Goal: Communication & Community: Answer question/provide support

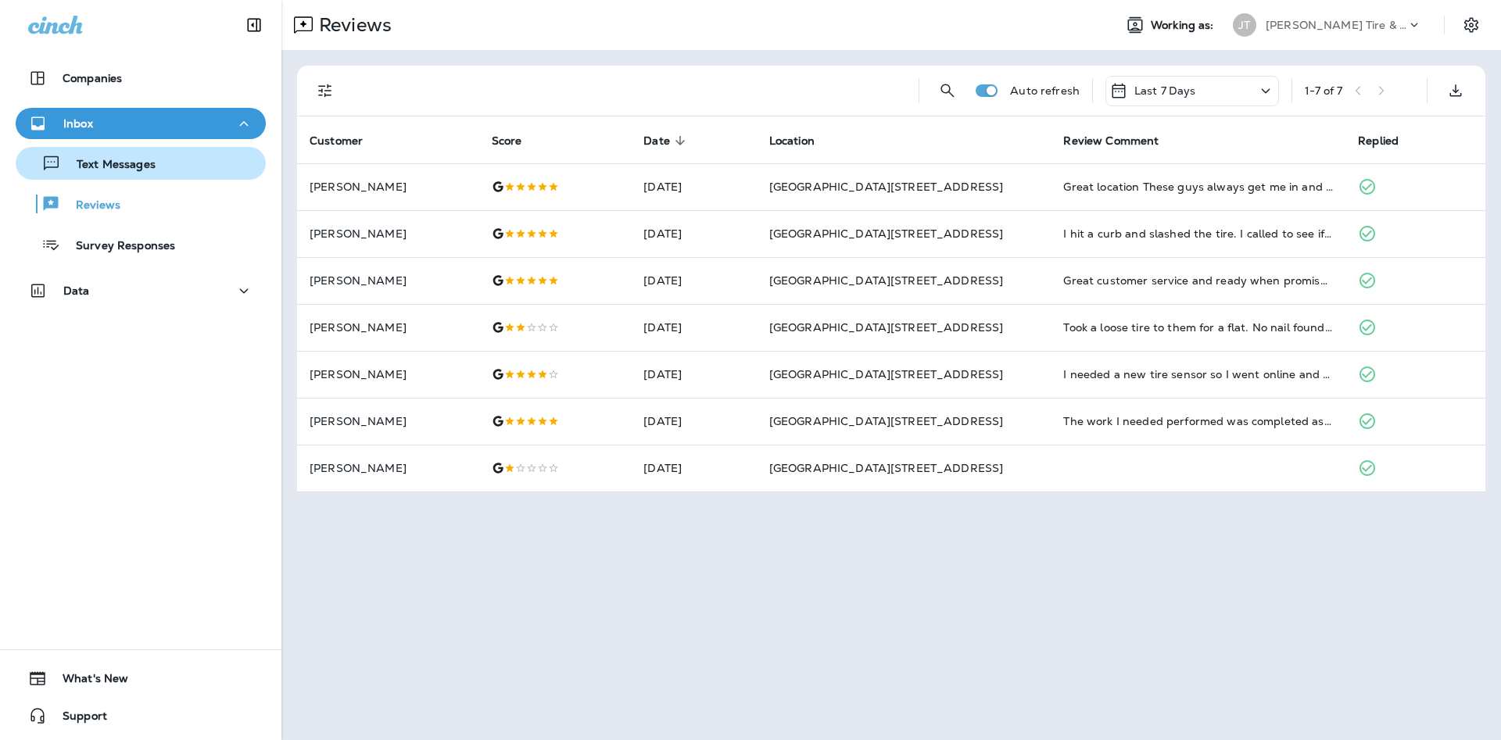
click at [205, 166] on div "Text Messages" at bounding box center [141, 163] width 238 height 23
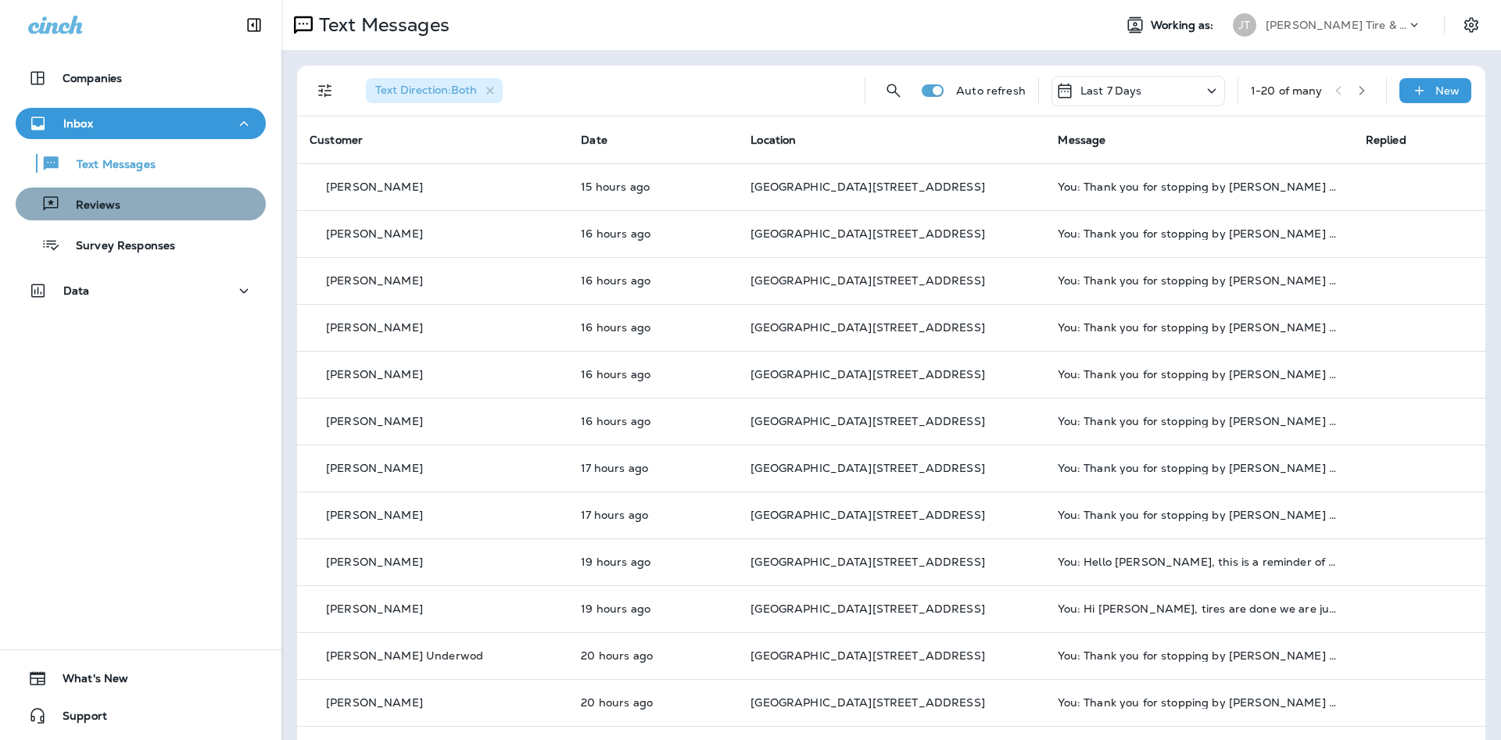
click at [220, 214] on div "Reviews" at bounding box center [141, 203] width 238 height 23
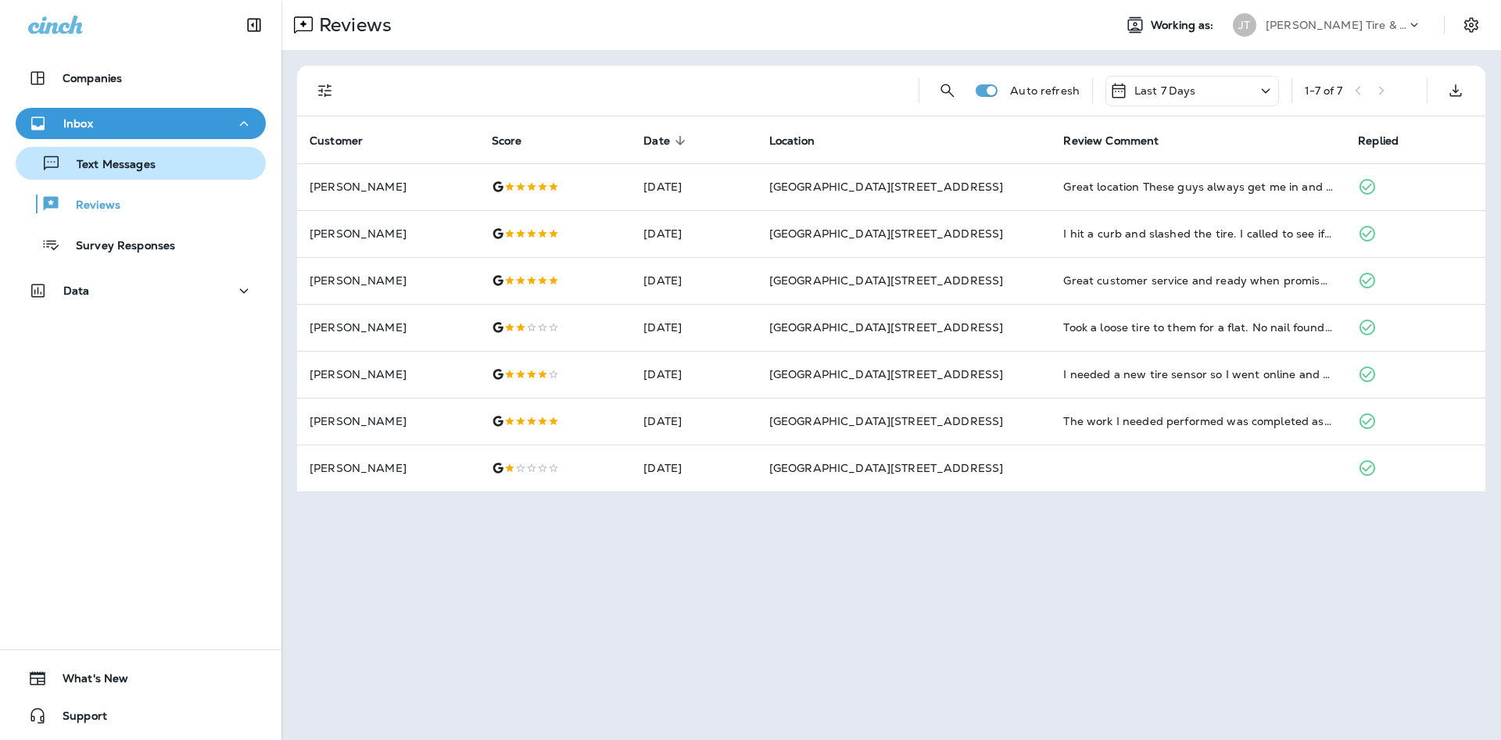
click at [163, 175] on button "Text Messages" at bounding box center [141, 163] width 250 height 33
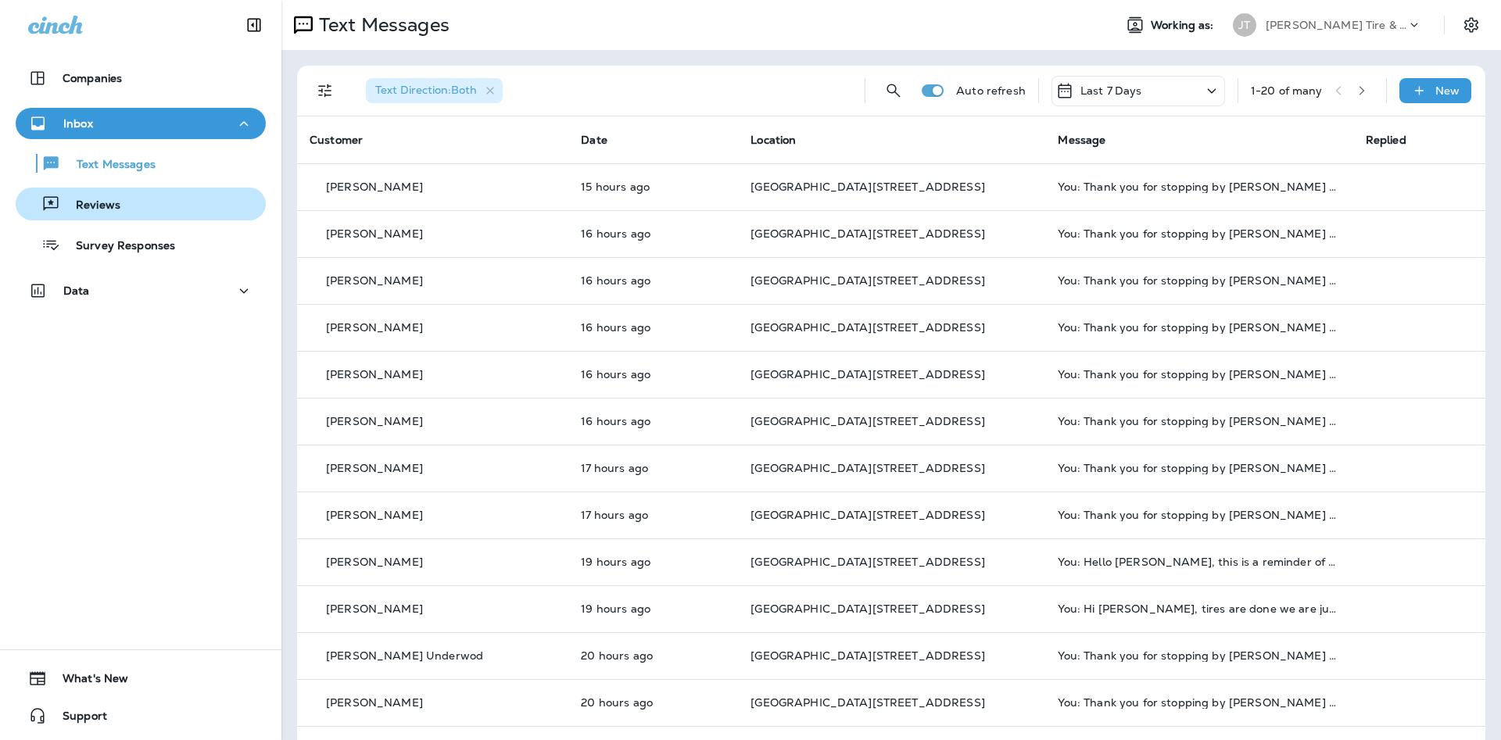
click at [217, 220] on button "Reviews" at bounding box center [141, 204] width 250 height 33
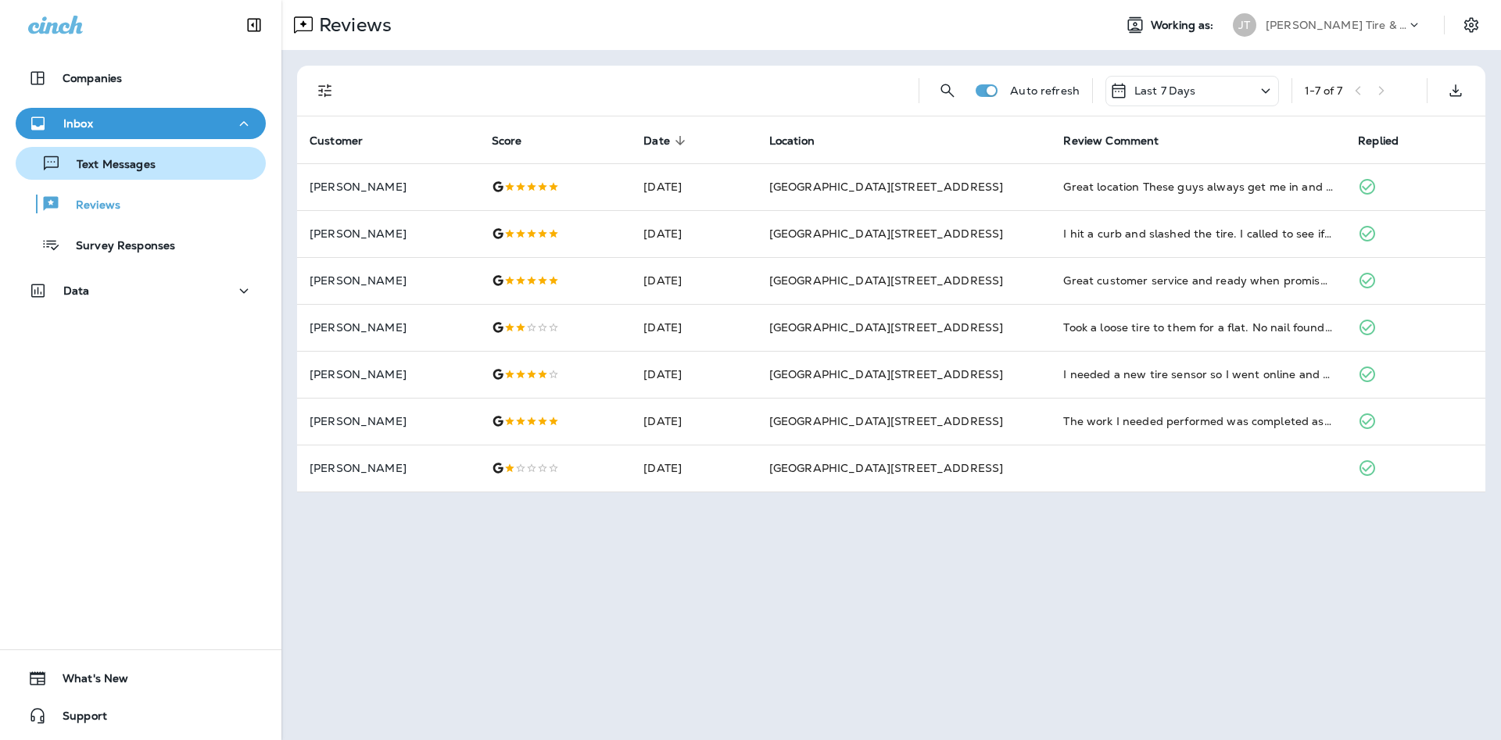
click at [88, 171] on p "Text Messages" at bounding box center [108, 165] width 95 height 15
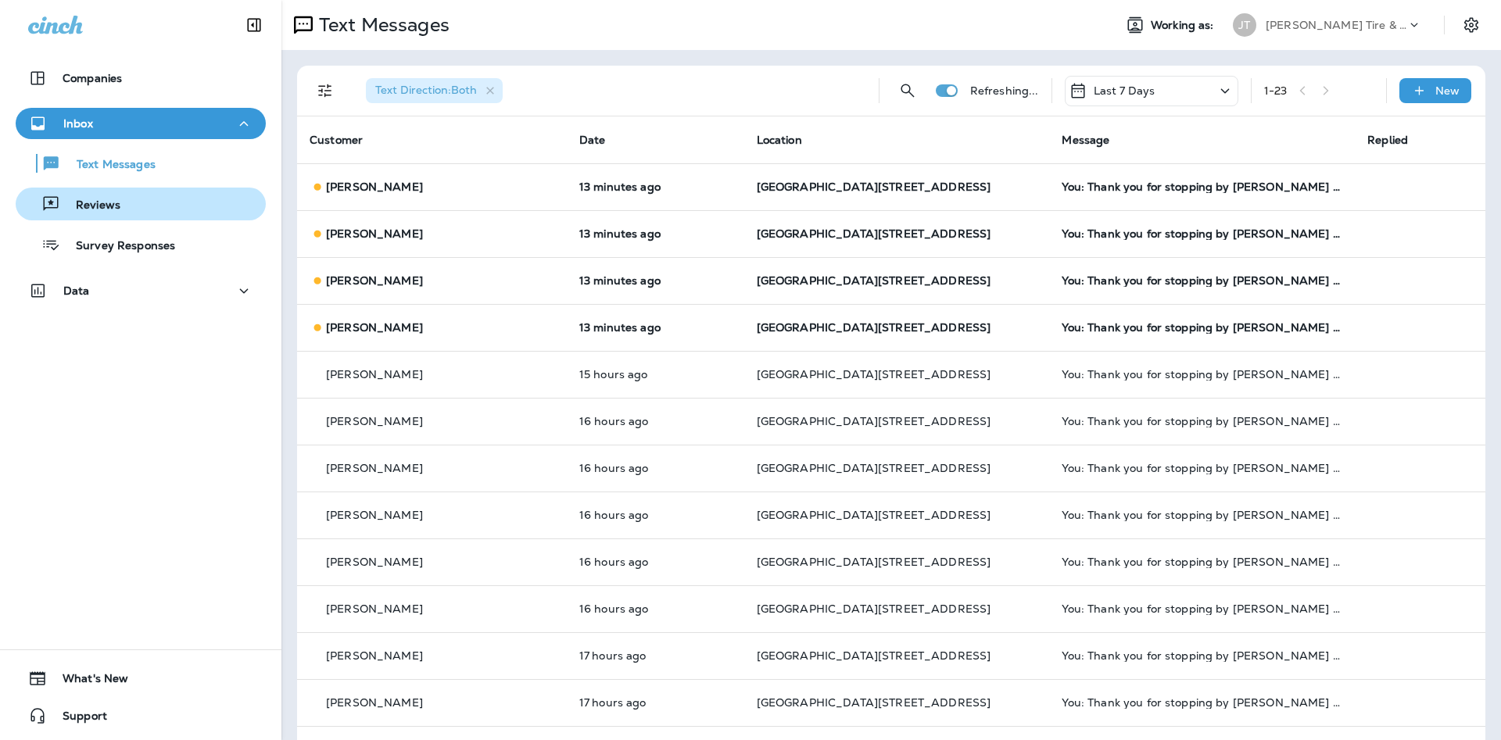
click at [176, 204] on div "Reviews" at bounding box center [141, 203] width 238 height 23
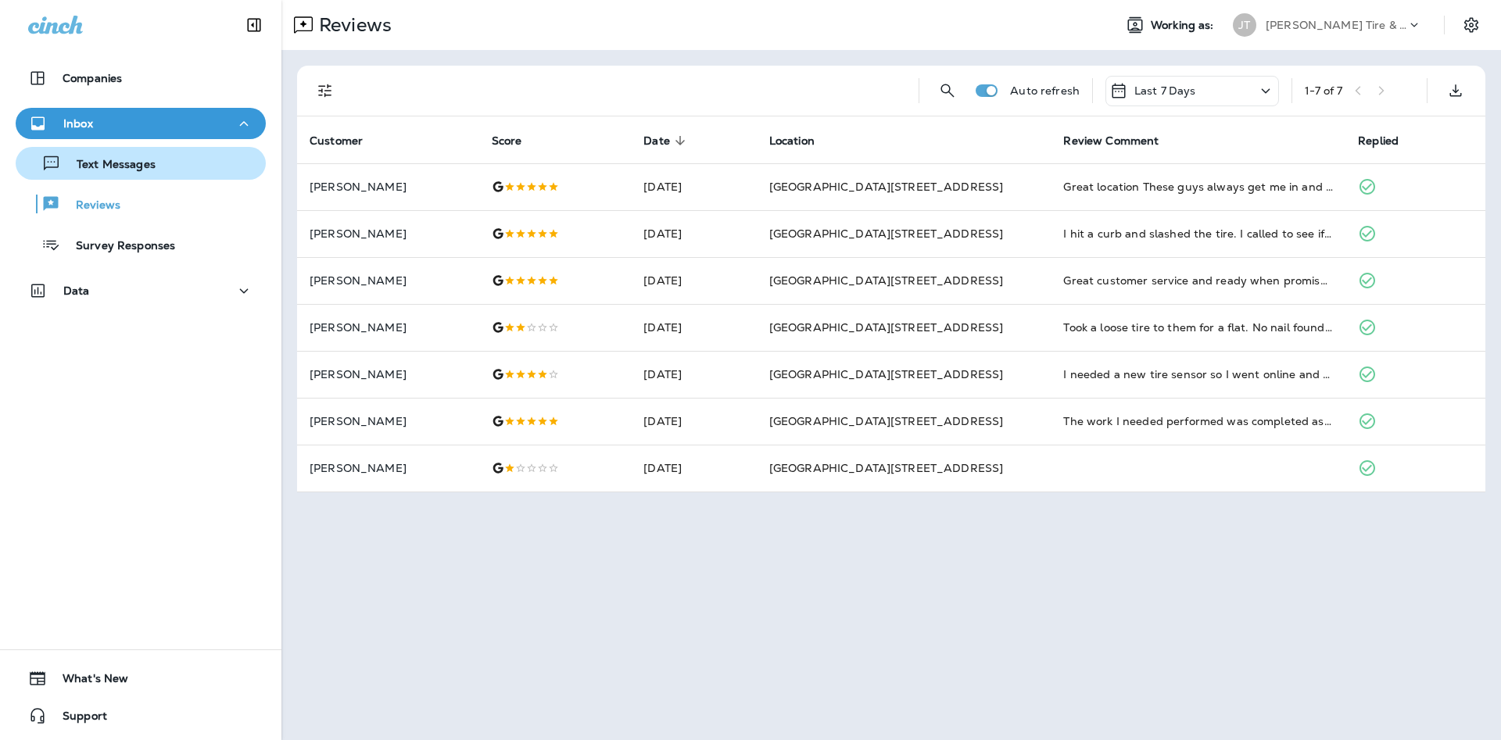
click at [125, 168] on p "Text Messages" at bounding box center [108, 165] width 95 height 15
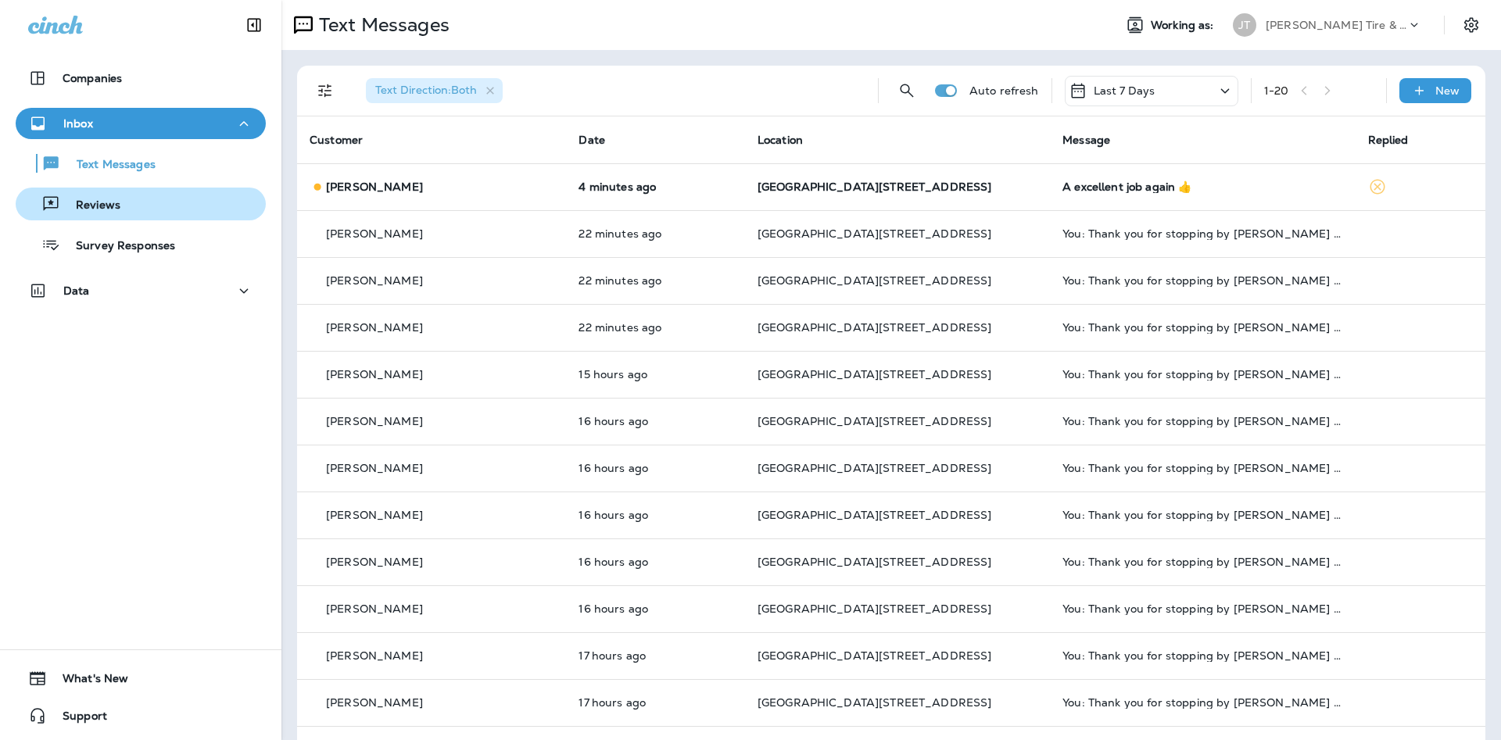
click at [189, 201] on div "Reviews" at bounding box center [141, 203] width 238 height 23
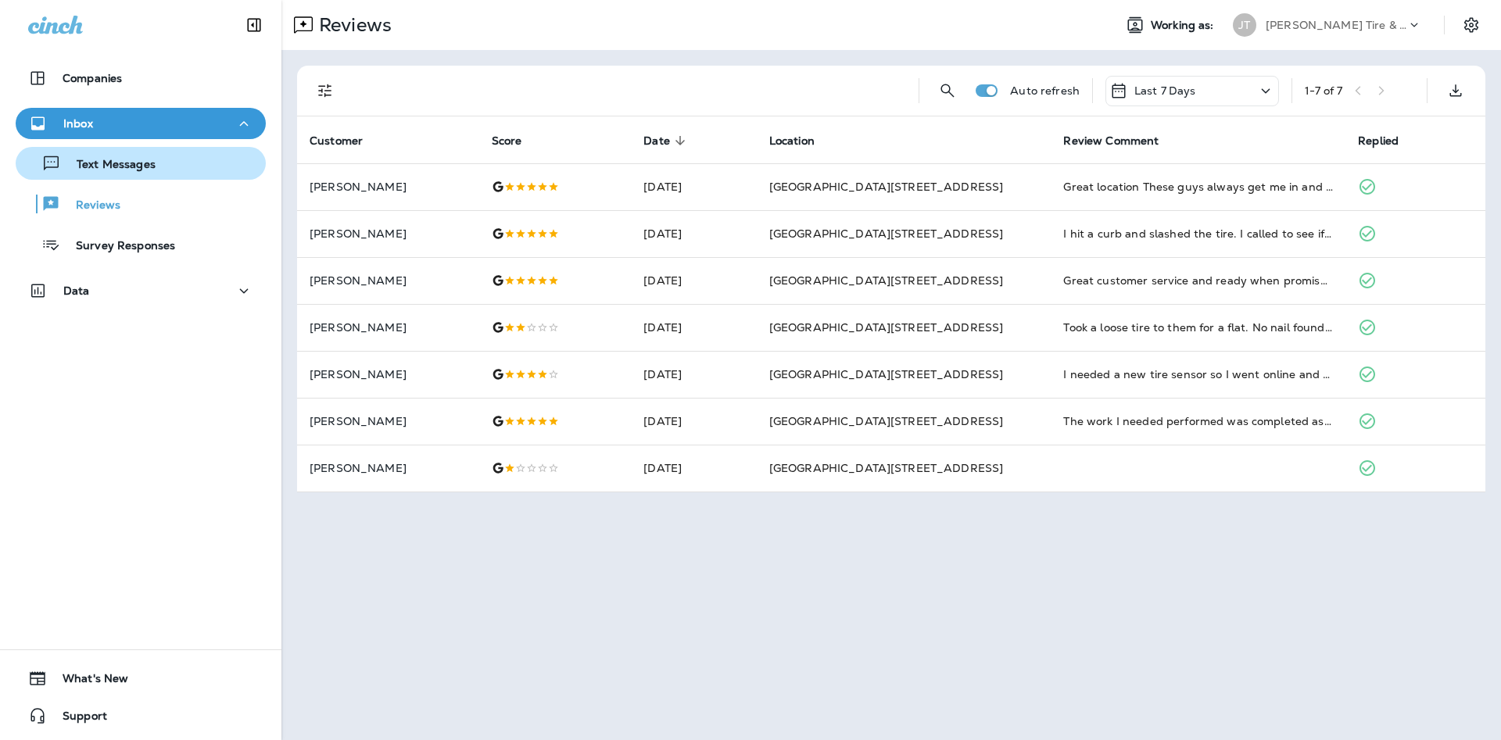
click at [191, 162] on div "Text Messages" at bounding box center [141, 163] width 238 height 23
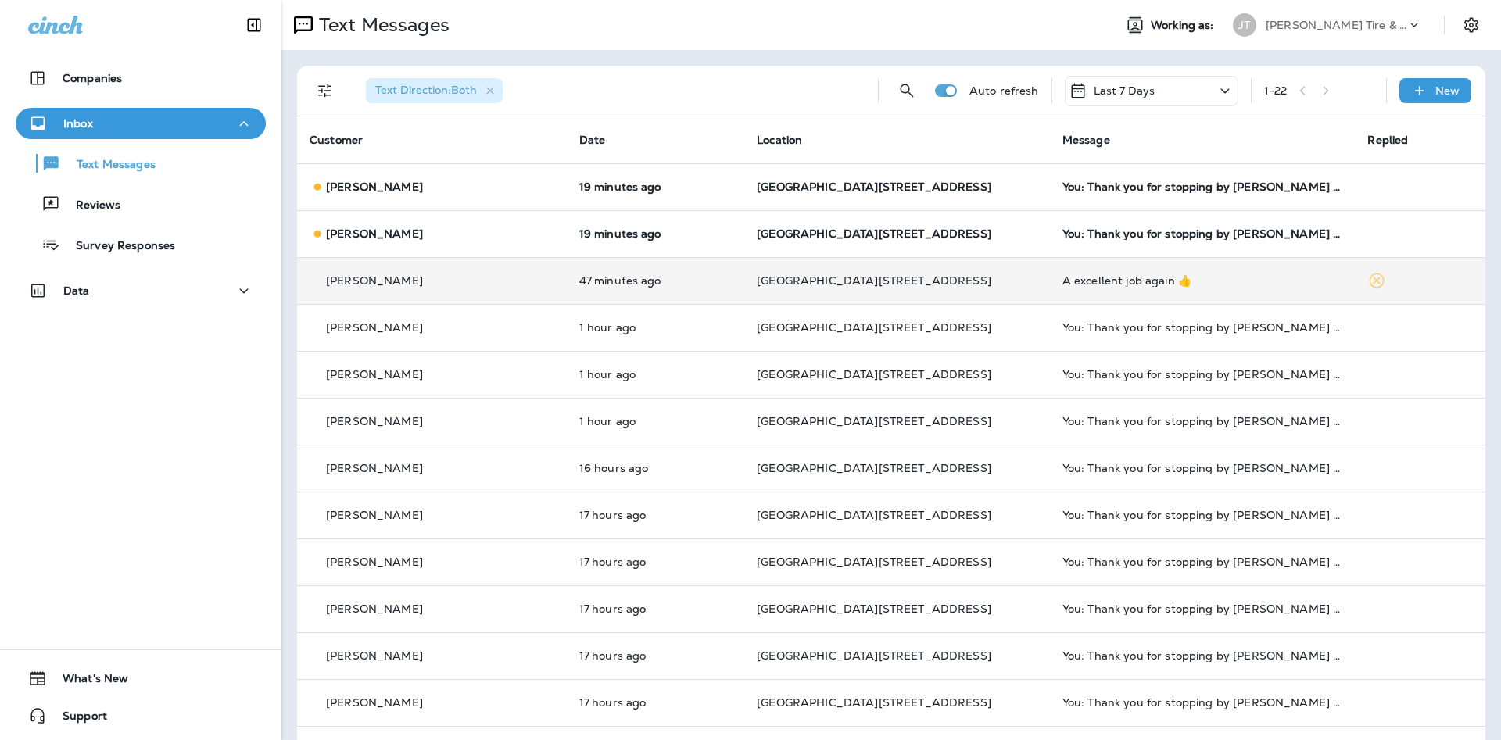
click at [1062, 284] on div "A excellent job again 👍" at bounding box center [1202, 280] width 281 height 13
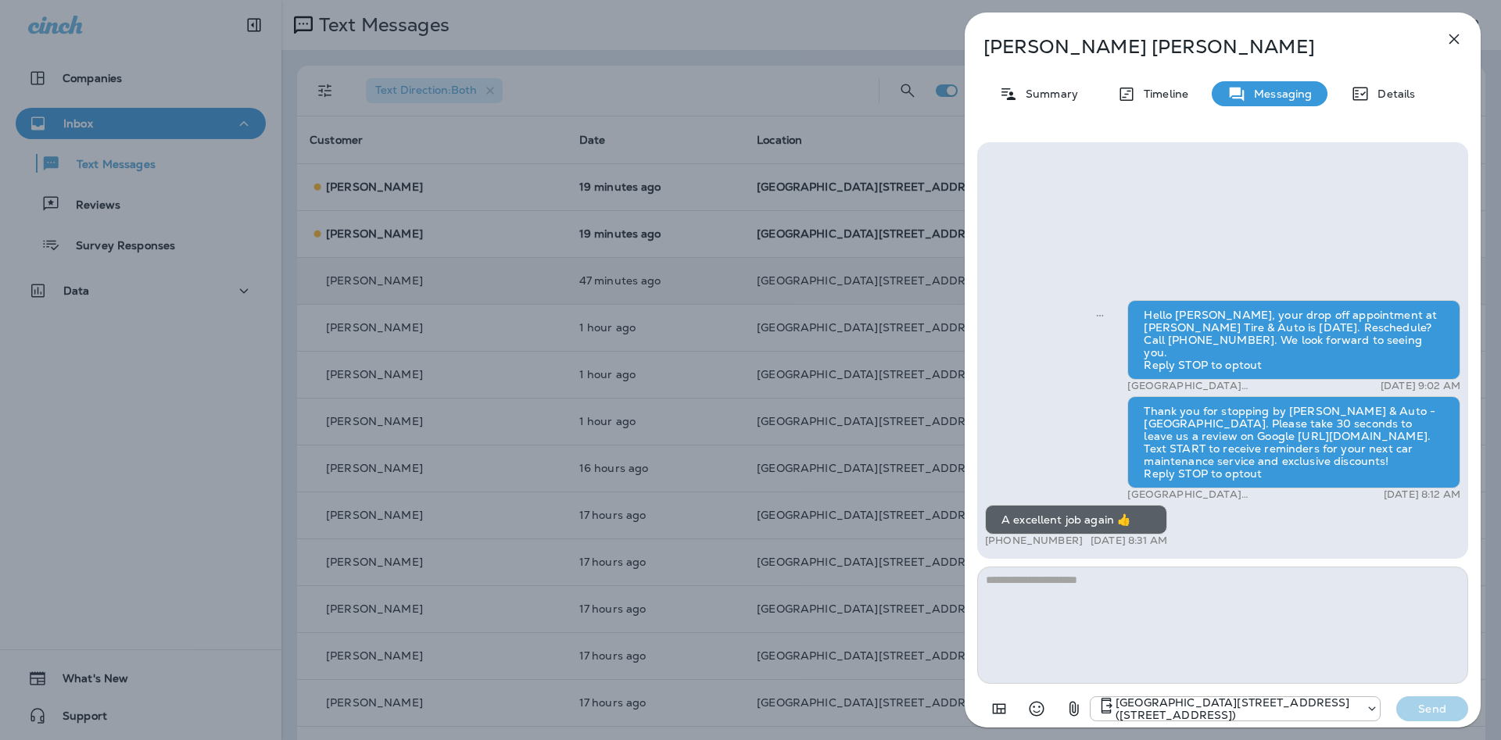
click at [1180, 575] on textarea at bounding box center [1222, 625] width 491 height 117
type textarea "**********"
click at [1430, 716] on button "Send" at bounding box center [1432, 709] width 72 height 25
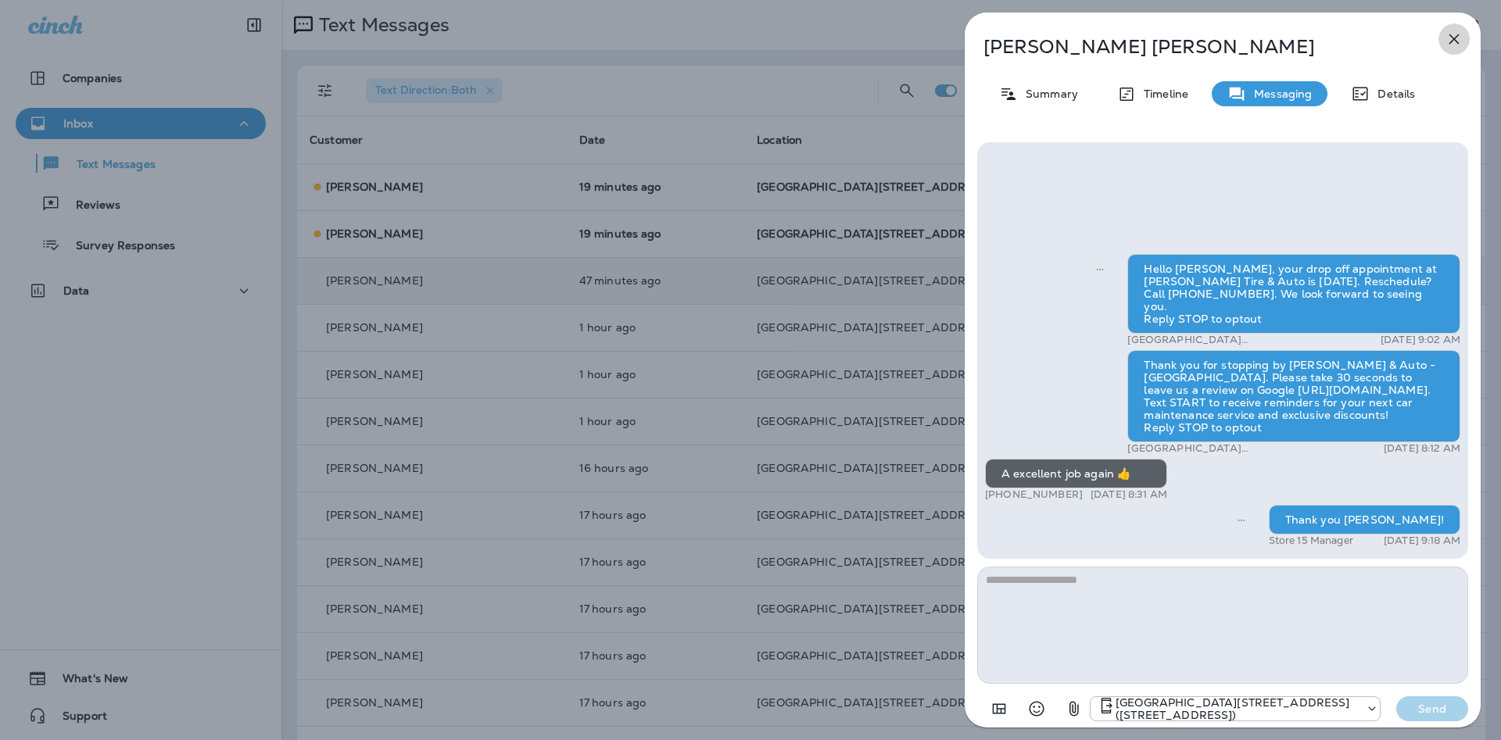
click at [1447, 35] on icon "button" at bounding box center [1454, 39] width 19 height 19
